Goal: Transaction & Acquisition: Purchase product/service

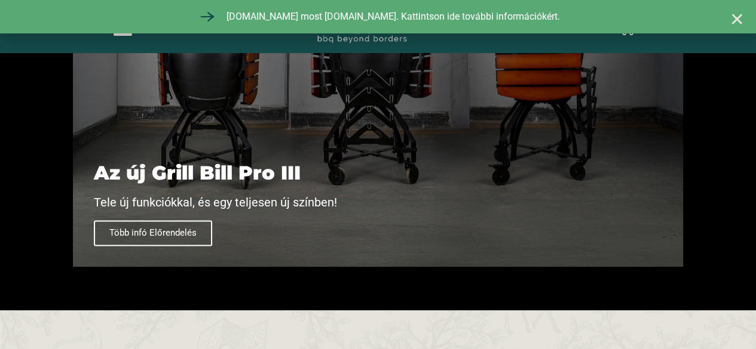
scroll to position [657, 0]
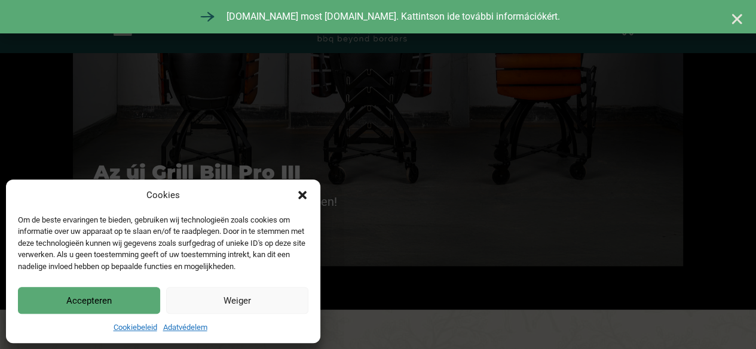
click at [300, 191] on icon "Párbeszéd bezárása" at bounding box center [302, 195] width 12 height 12
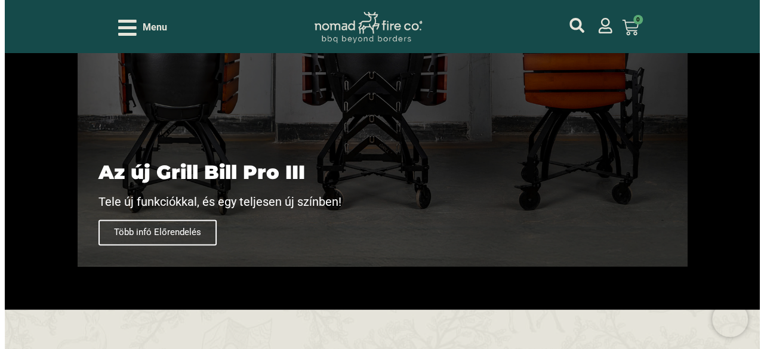
scroll to position [418, 0]
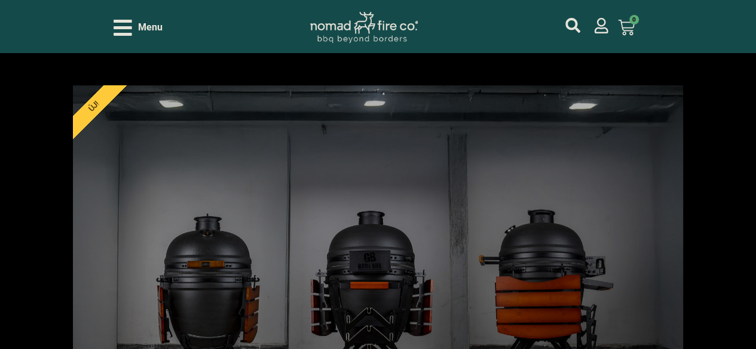
click at [125, 25] on icon "Open/Close Menu" at bounding box center [122, 27] width 19 height 21
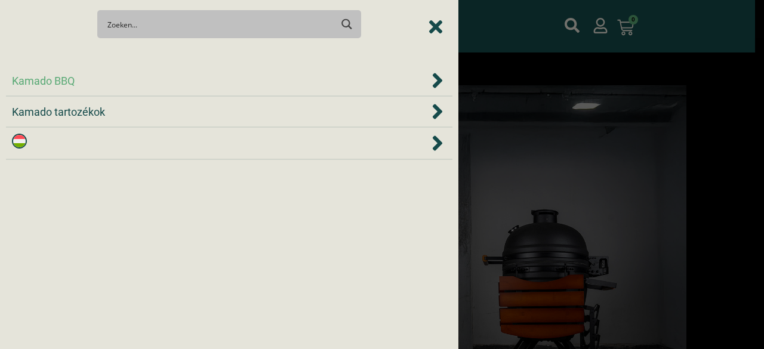
click at [48, 78] on span "Kamado BBQ" at bounding box center [43, 81] width 63 height 16
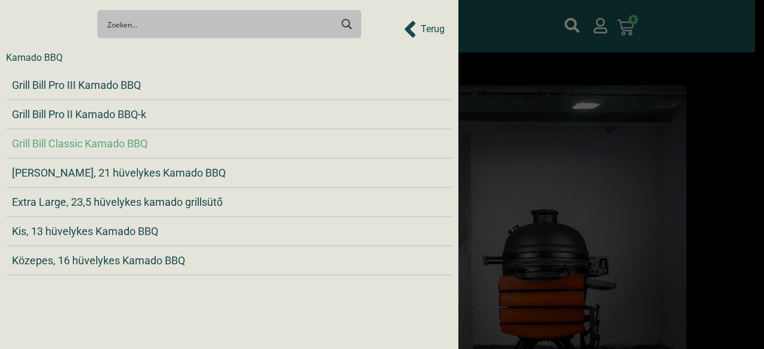
click at [94, 143] on span "Grill Bill Classic Kamado BBQ" at bounding box center [80, 144] width 136 height 16
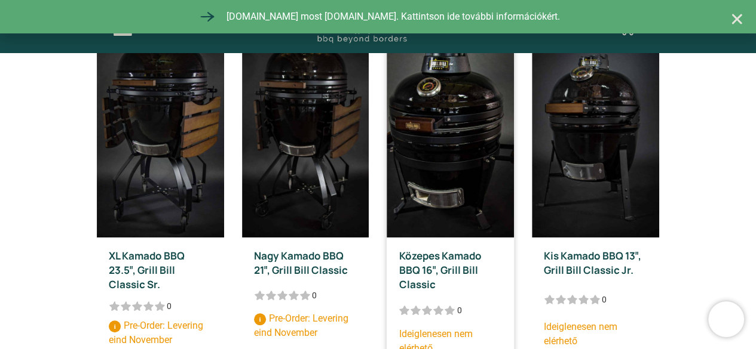
scroll to position [298, 0]
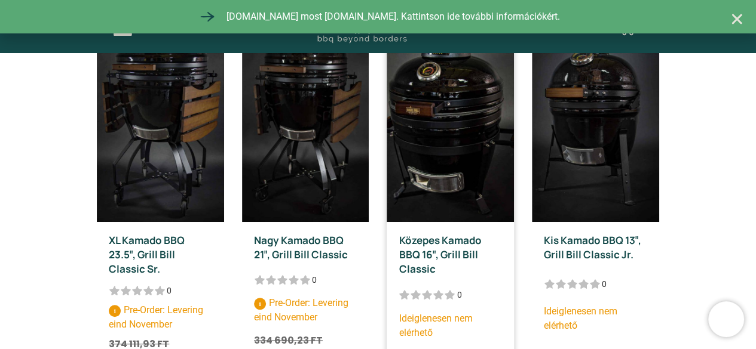
click at [444, 253] on link "Közepes Kamado BBQ 16″, Grill Bill Classic" at bounding box center [439, 255] width 82 height 42
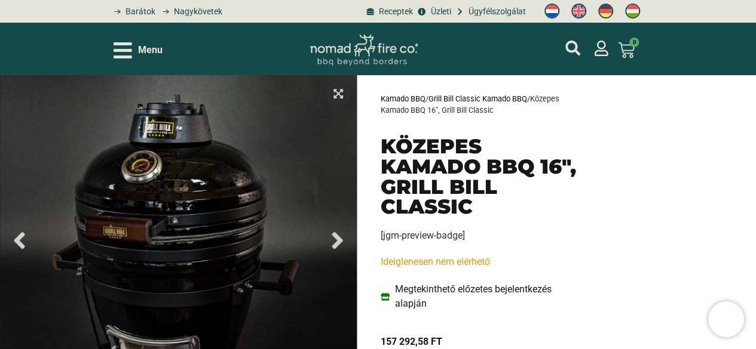
drag, startPoint x: 535, startPoint y: 99, endPoint x: 432, endPoint y: 94, distance: 102.8
click at [432, 94] on p "Kamado BBQ / Grill Bill Classic Kamado BBQ / Közepes Kamado BBQ 16″, Grill Bill…" at bounding box center [479, 104] width 199 height 23
copy p "Grill Bill Classic Kamado BBQ /"
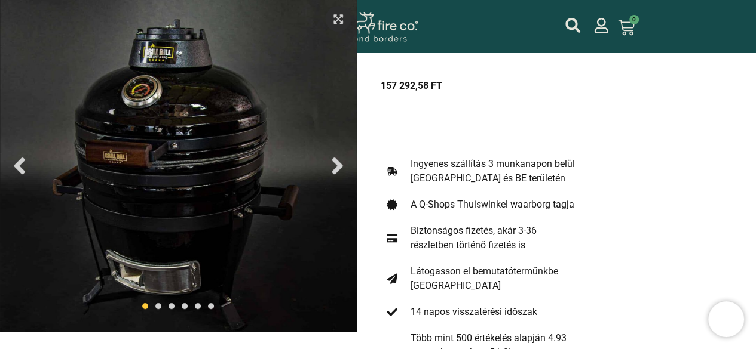
scroll to position [358, 0]
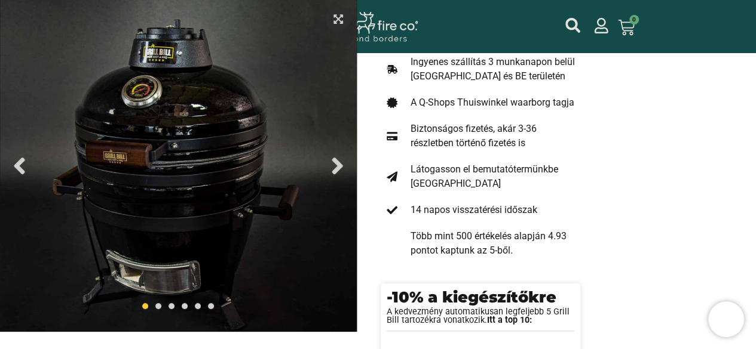
click at [333, 167] on icon "Next slide" at bounding box center [337, 165] width 27 height 27
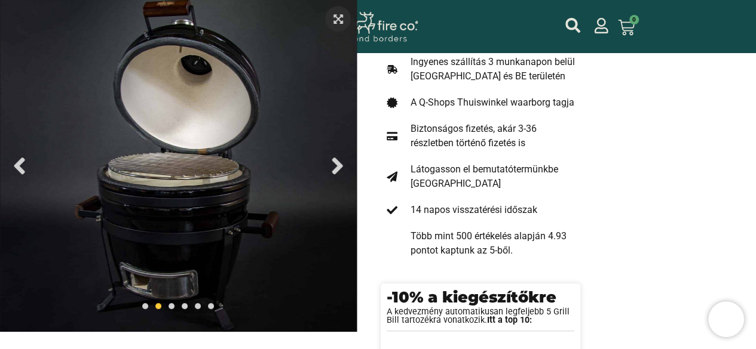
click at [333, 167] on icon "Next slide" at bounding box center [337, 165] width 27 height 27
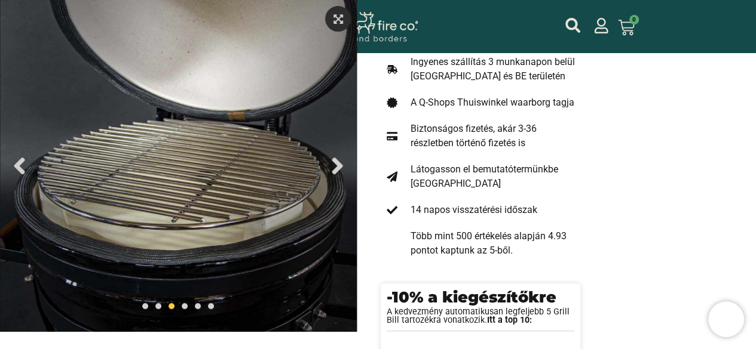
click at [334, 168] on icon "Next slide" at bounding box center [337, 165] width 27 height 27
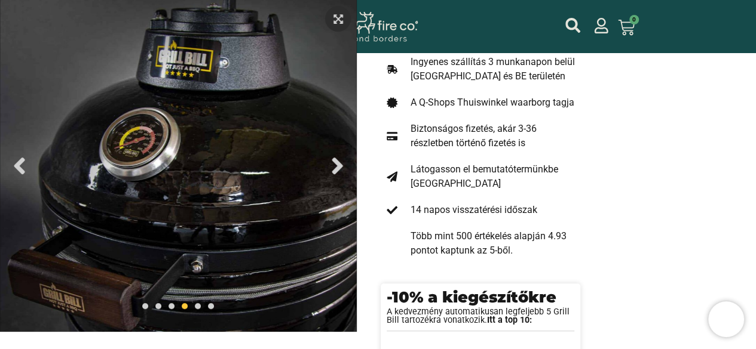
click at [335, 167] on icon "Next slide" at bounding box center [337, 165] width 27 height 27
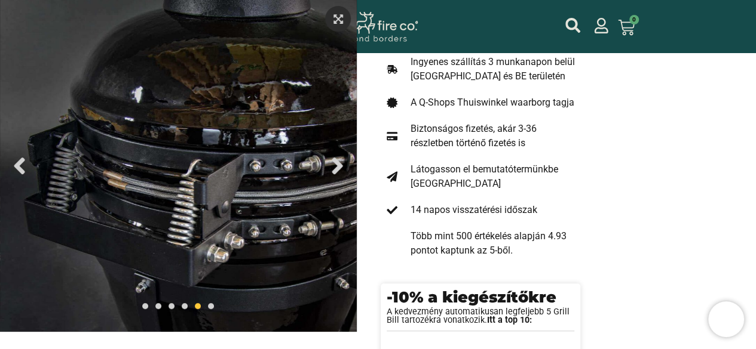
click at [335, 167] on icon "Next slide" at bounding box center [337, 165] width 27 height 27
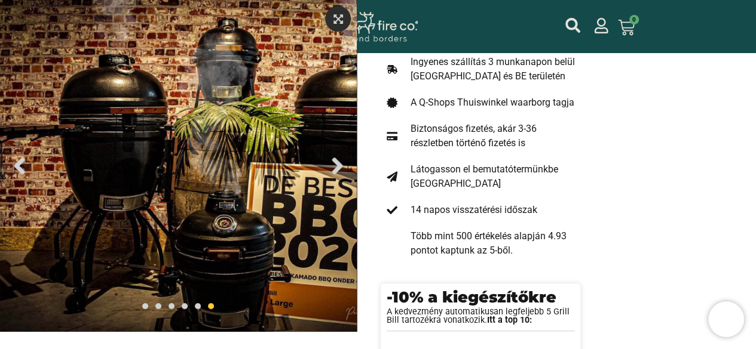
click at [335, 167] on icon "Next slide" at bounding box center [337, 165] width 27 height 27
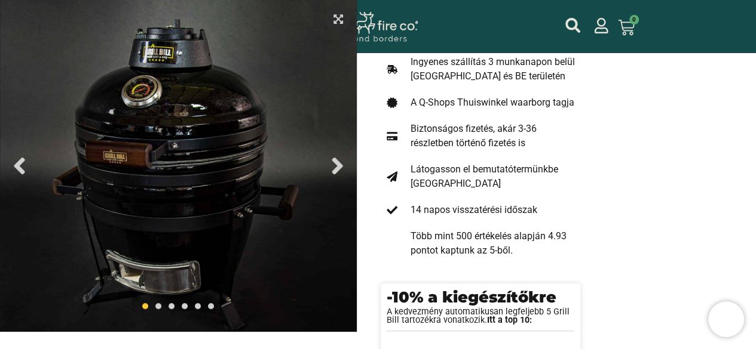
click at [335, 167] on icon "Next slide" at bounding box center [337, 165] width 27 height 27
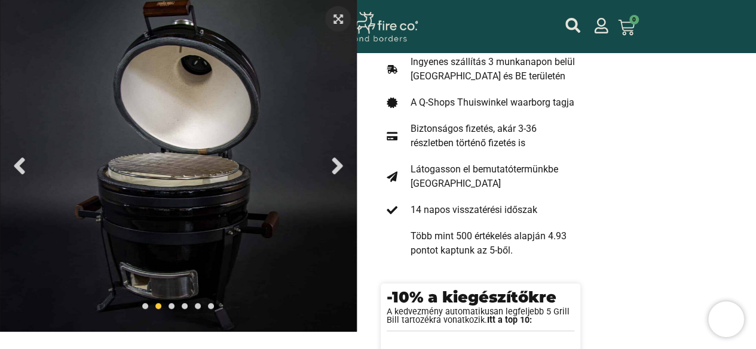
click at [335, 167] on icon "Next slide" at bounding box center [337, 165] width 27 height 27
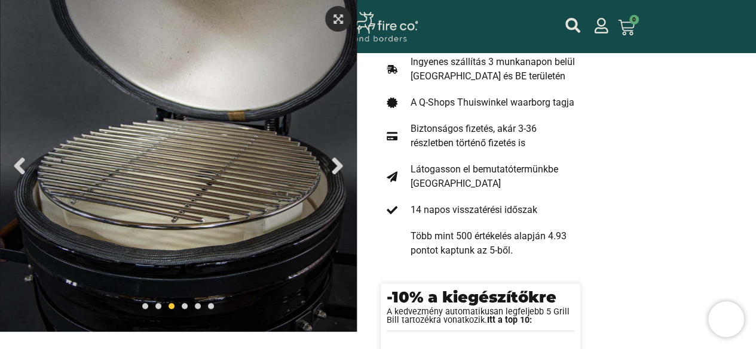
click at [333, 164] on icon "Next slide" at bounding box center [337, 165] width 27 height 27
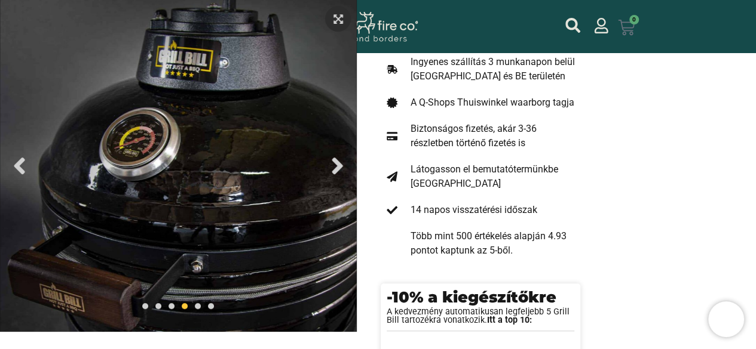
click at [630, 30] on icon at bounding box center [626, 27] width 17 height 17
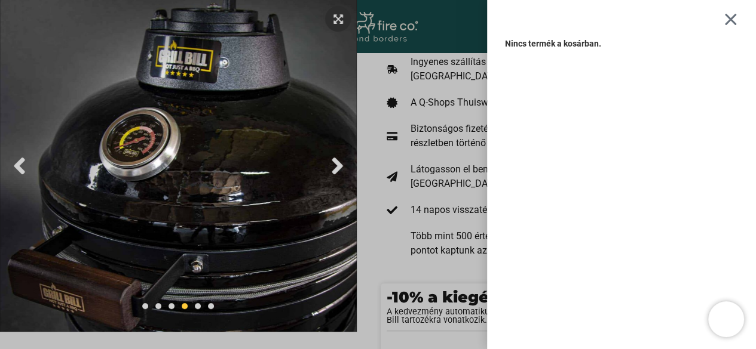
click at [736, 20] on div at bounding box center [730, 19] width 15 height 14
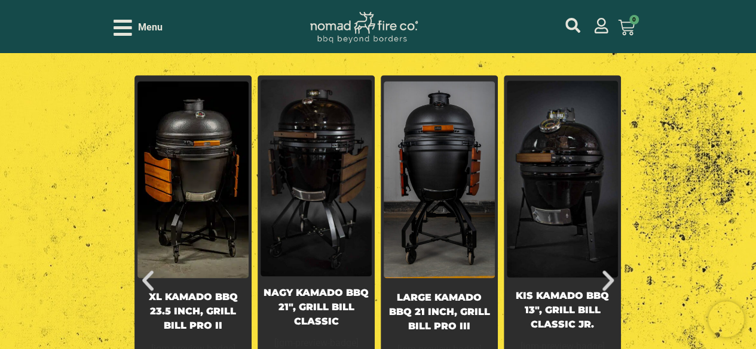
scroll to position [3046, 0]
